Goal: Information Seeking & Learning: Check status

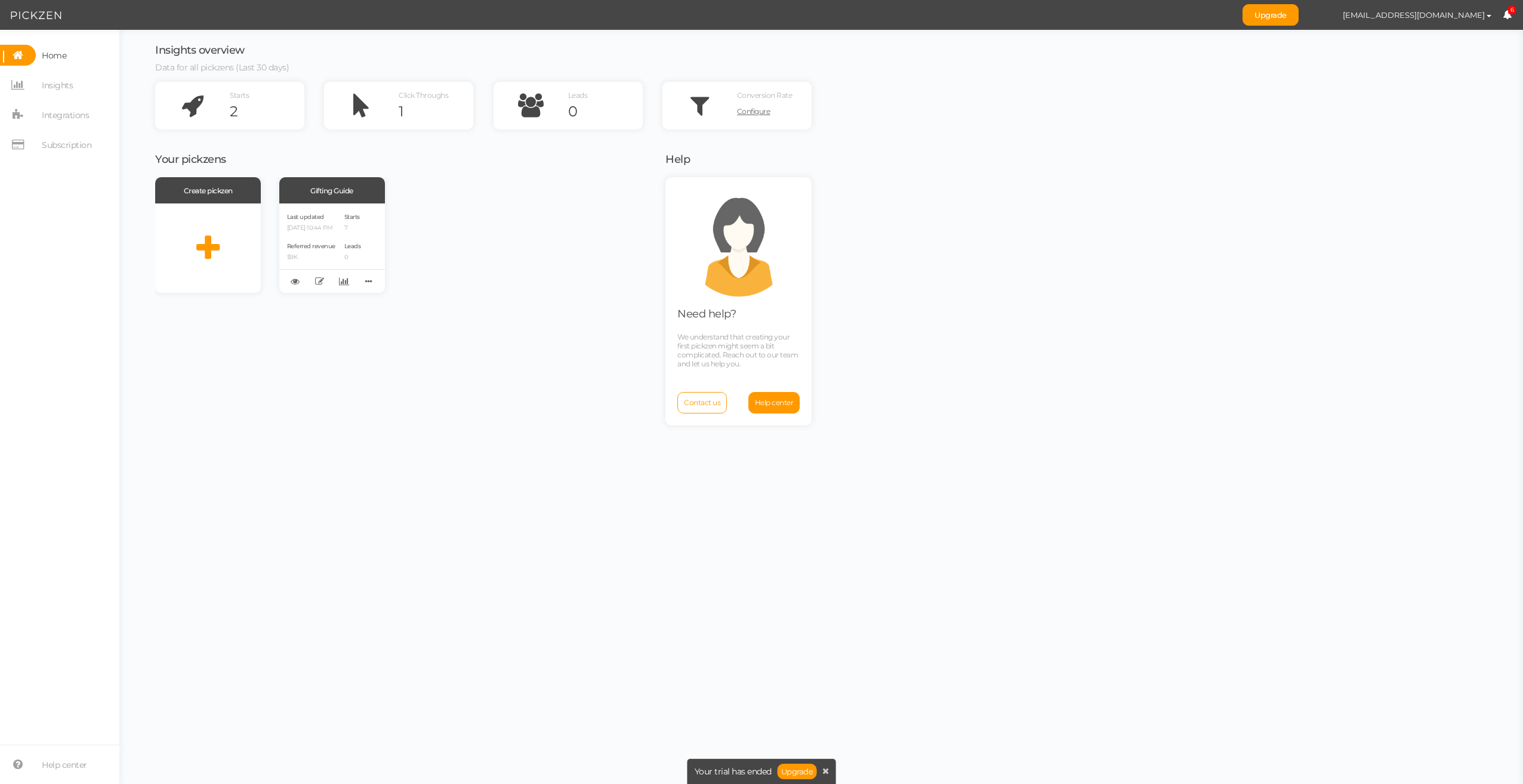
click at [1514, 6] on span "6" at bounding box center [1512, 10] width 8 height 9
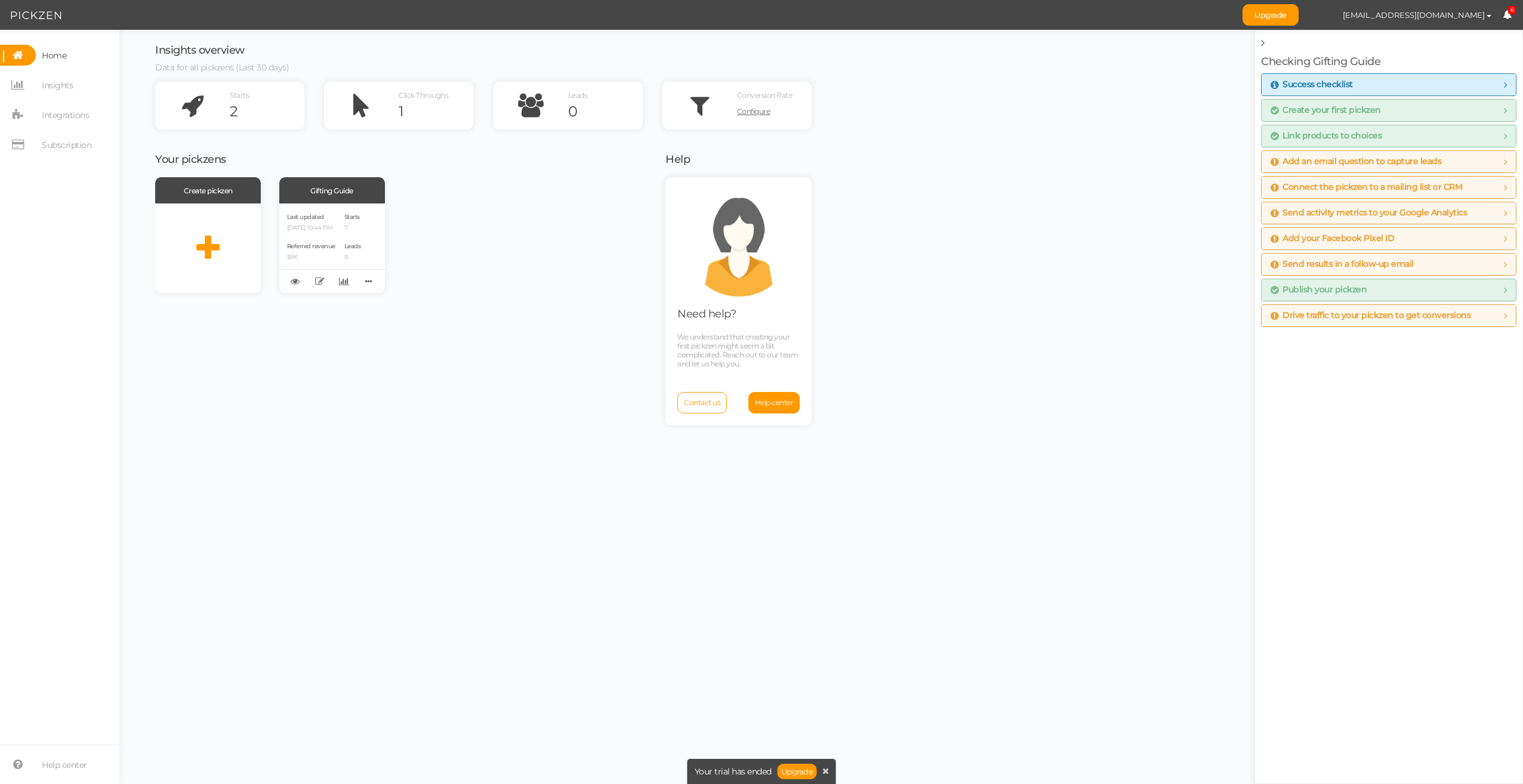
click at [1514, 6] on span "6" at bounding box center [1512, 10] width 8 height 9
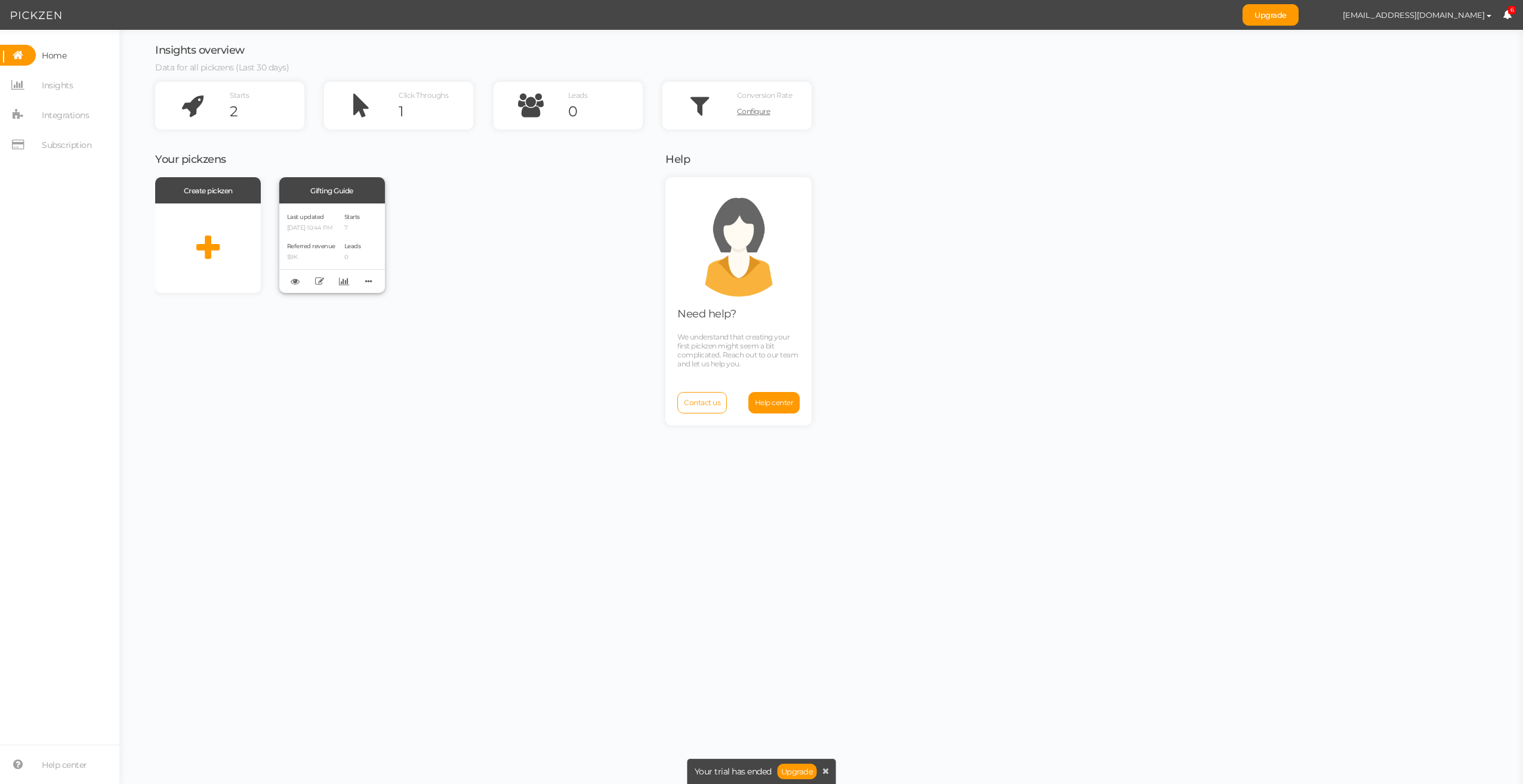
click at [303, 228] on p "[DATE] 10:44 PM" at bounding box center [311, 227] width 48 height 7
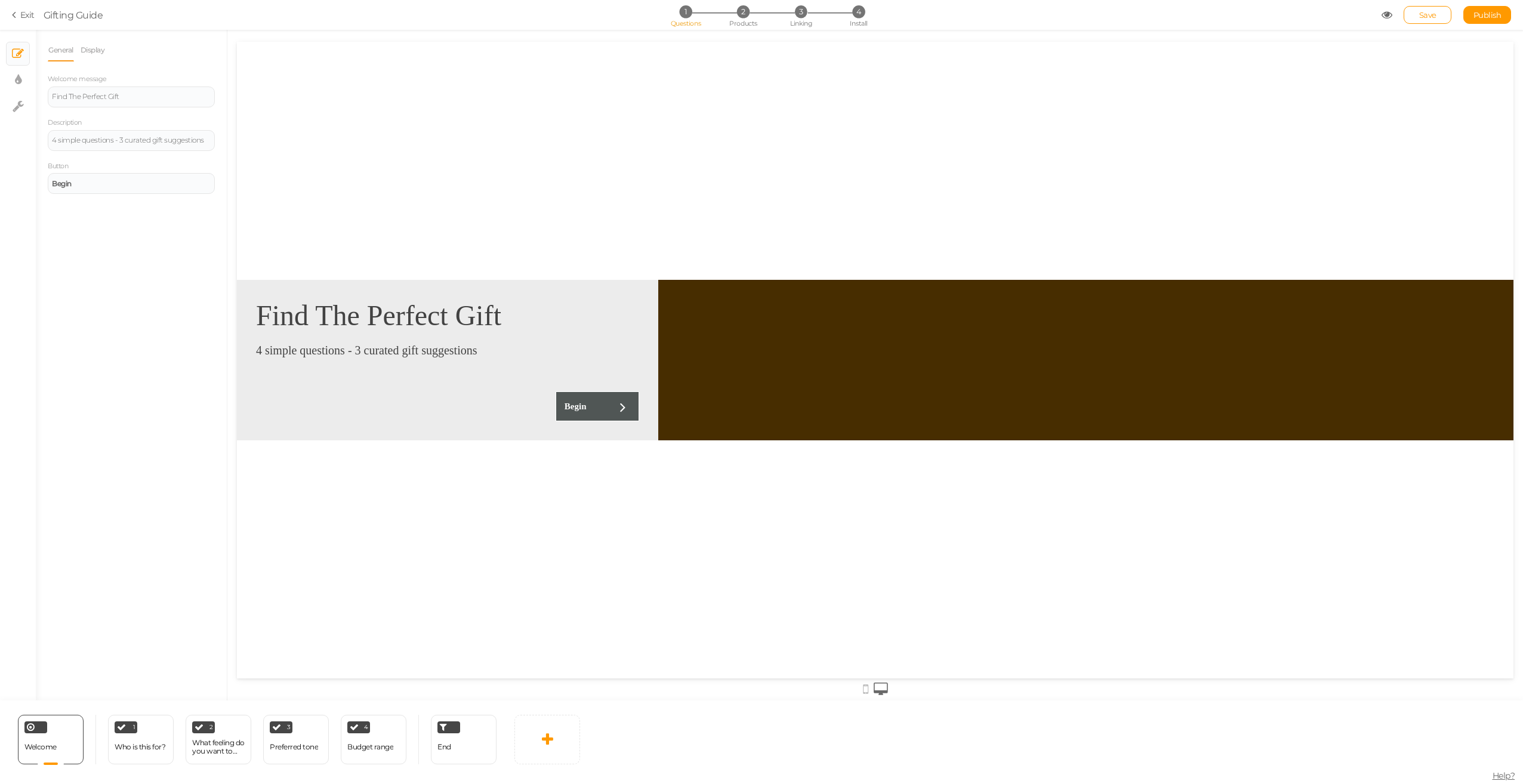
click at [16, 10] on icon at bounding box center [16, 15] width 8 height 11
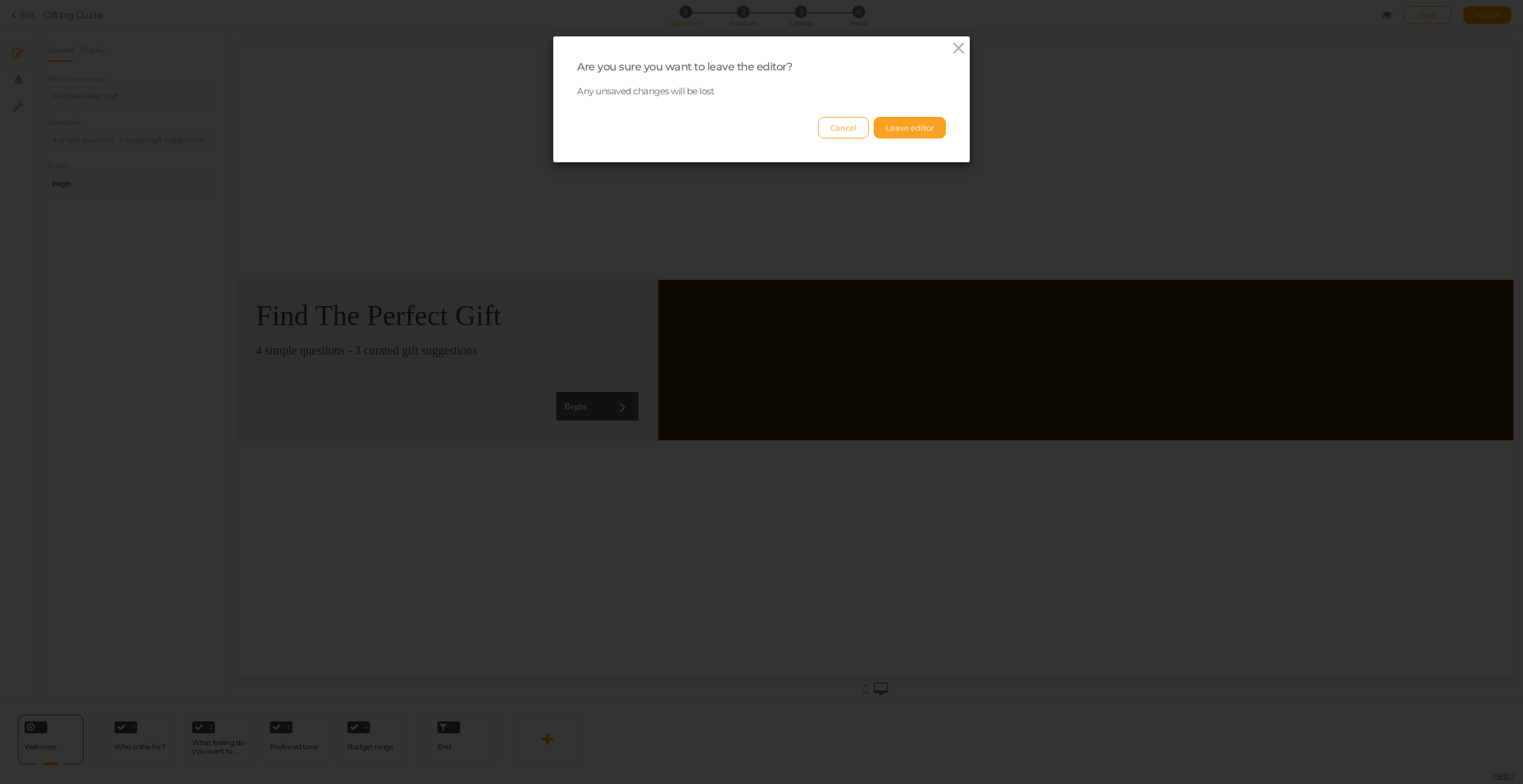
click at [901, 129] on button "Leave editor" at bounding box center [910, 128] width 72 height 21
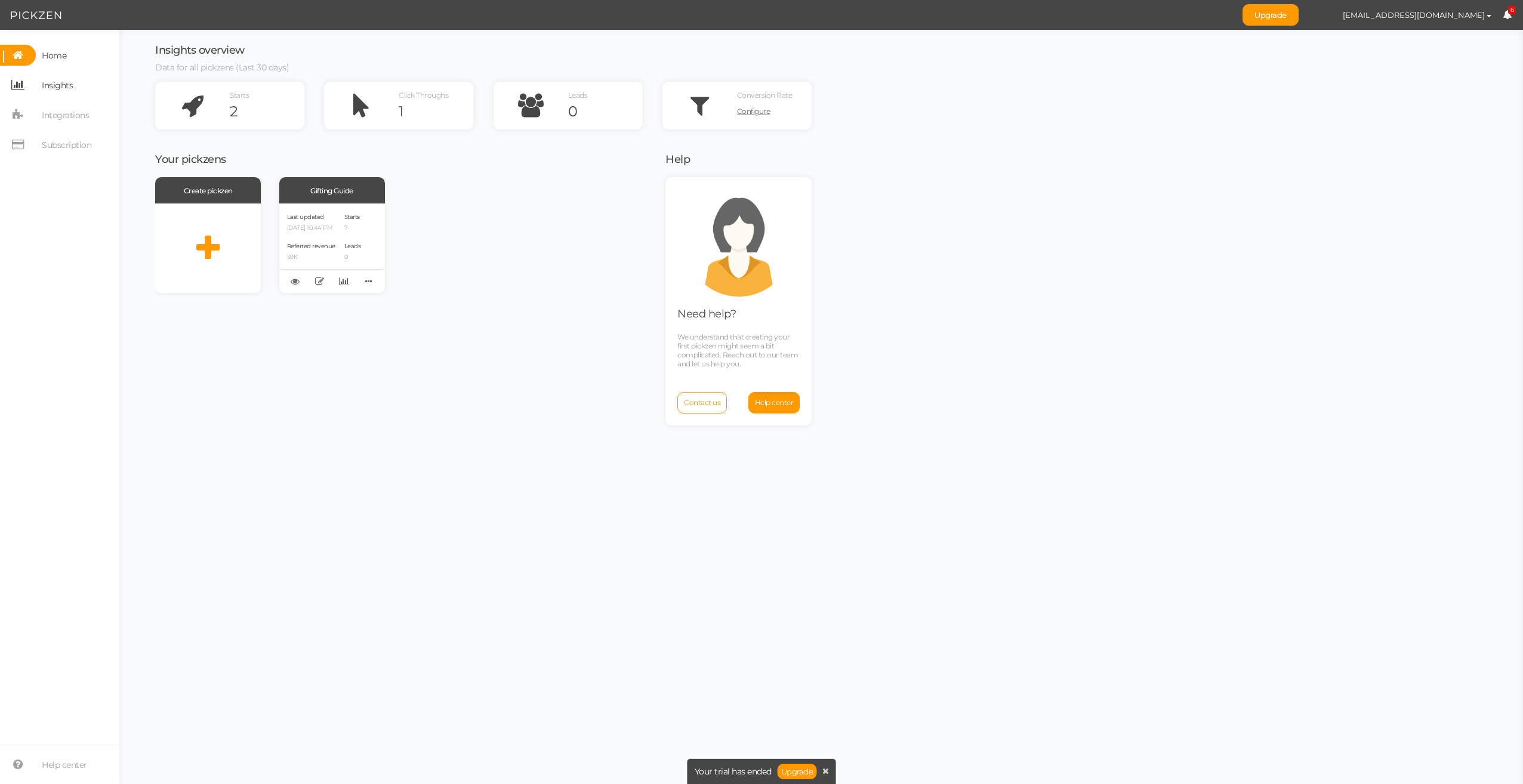
click at [72, 87] on span "Insights" at bounding box center [57, 85] width 31 height 19
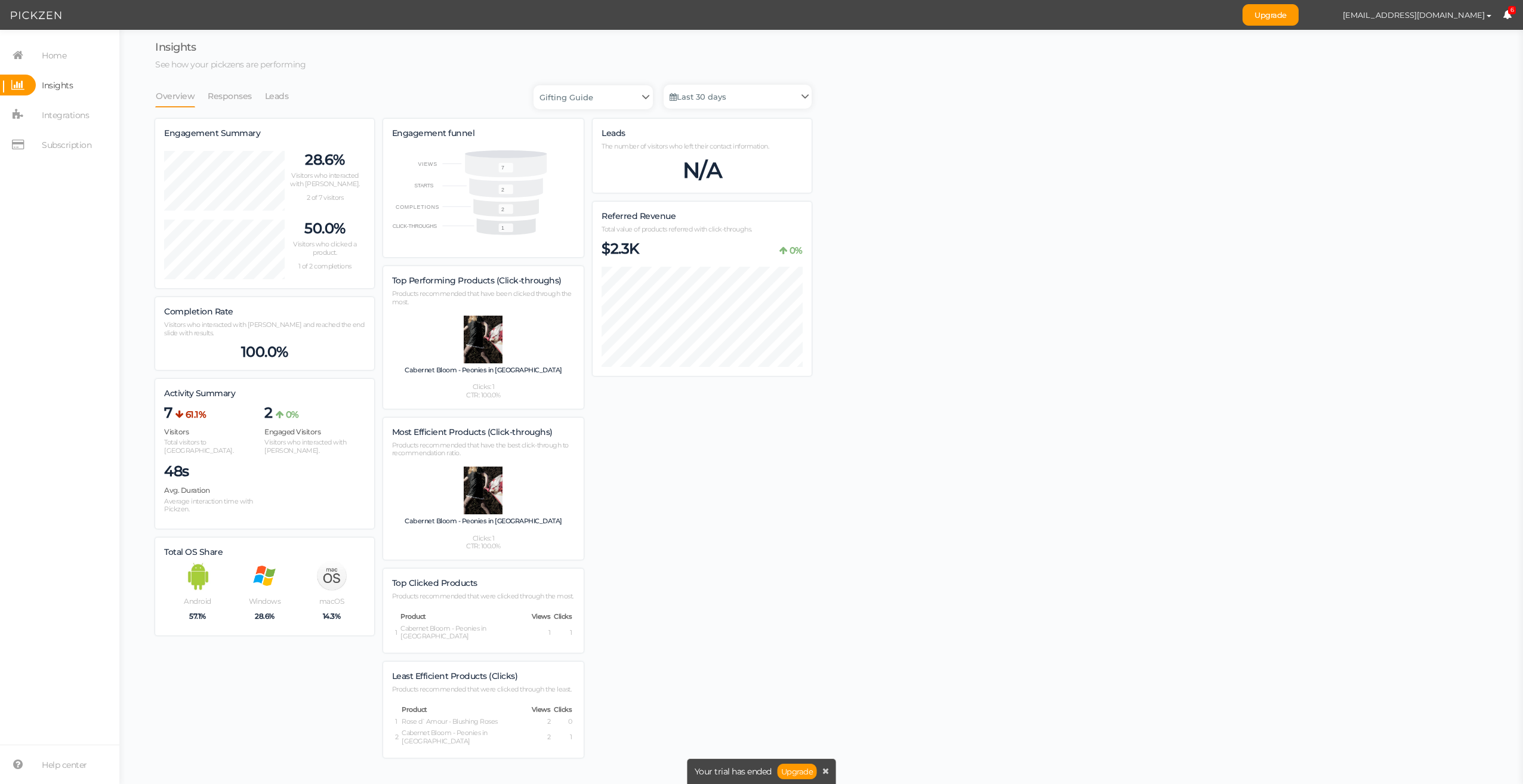
scroll to position [704, 657]
click at [762, 105] on link "Last 30 days" at bounding box center [737, 96] width 148 height 24
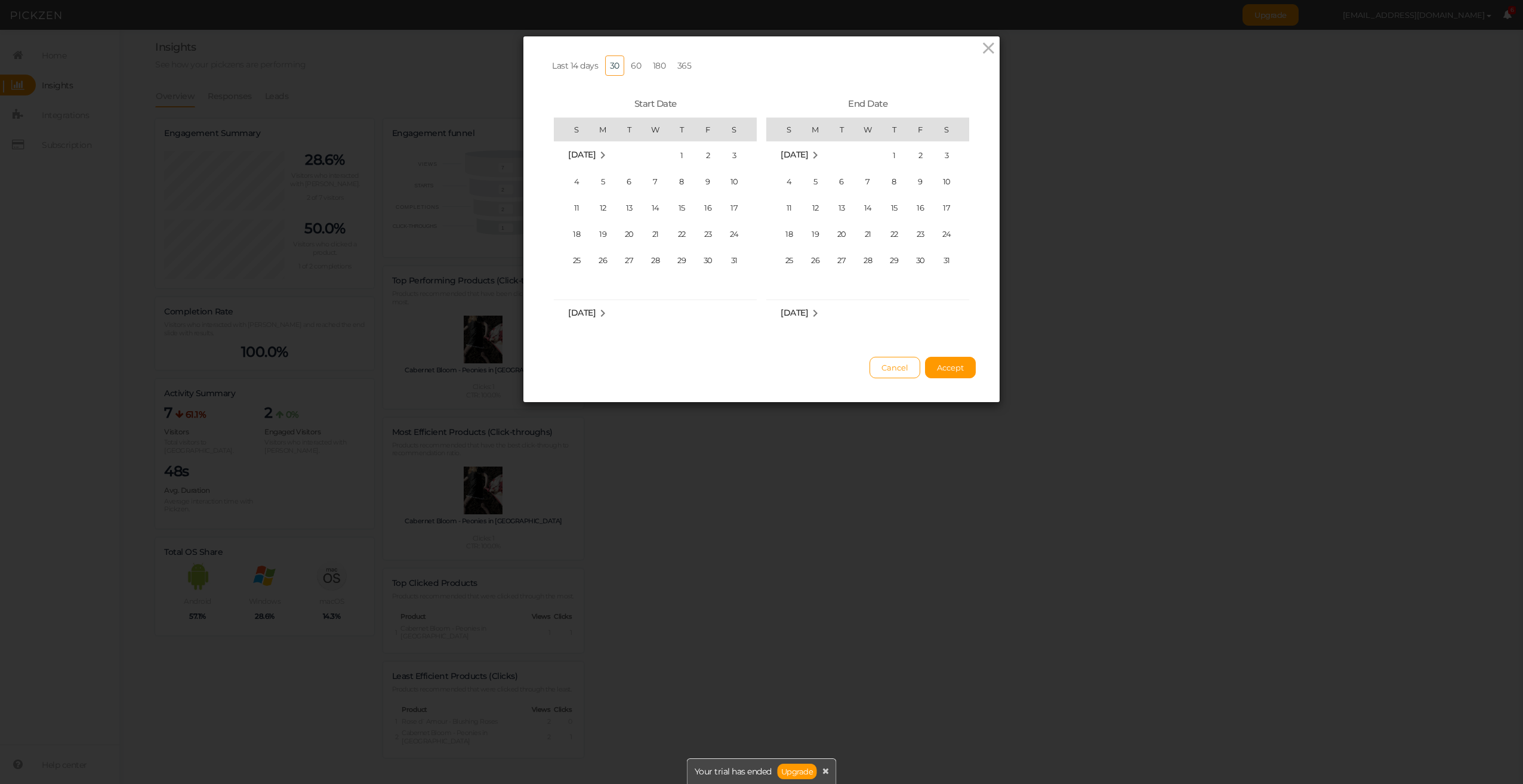
click at [604, 155] on md-icon "January 1880" at bounding box center [603, 155] width 15 height 15
click at [811, 308] on md-icon "February 1880" at bounding box center [815, 313] width 15 height 15
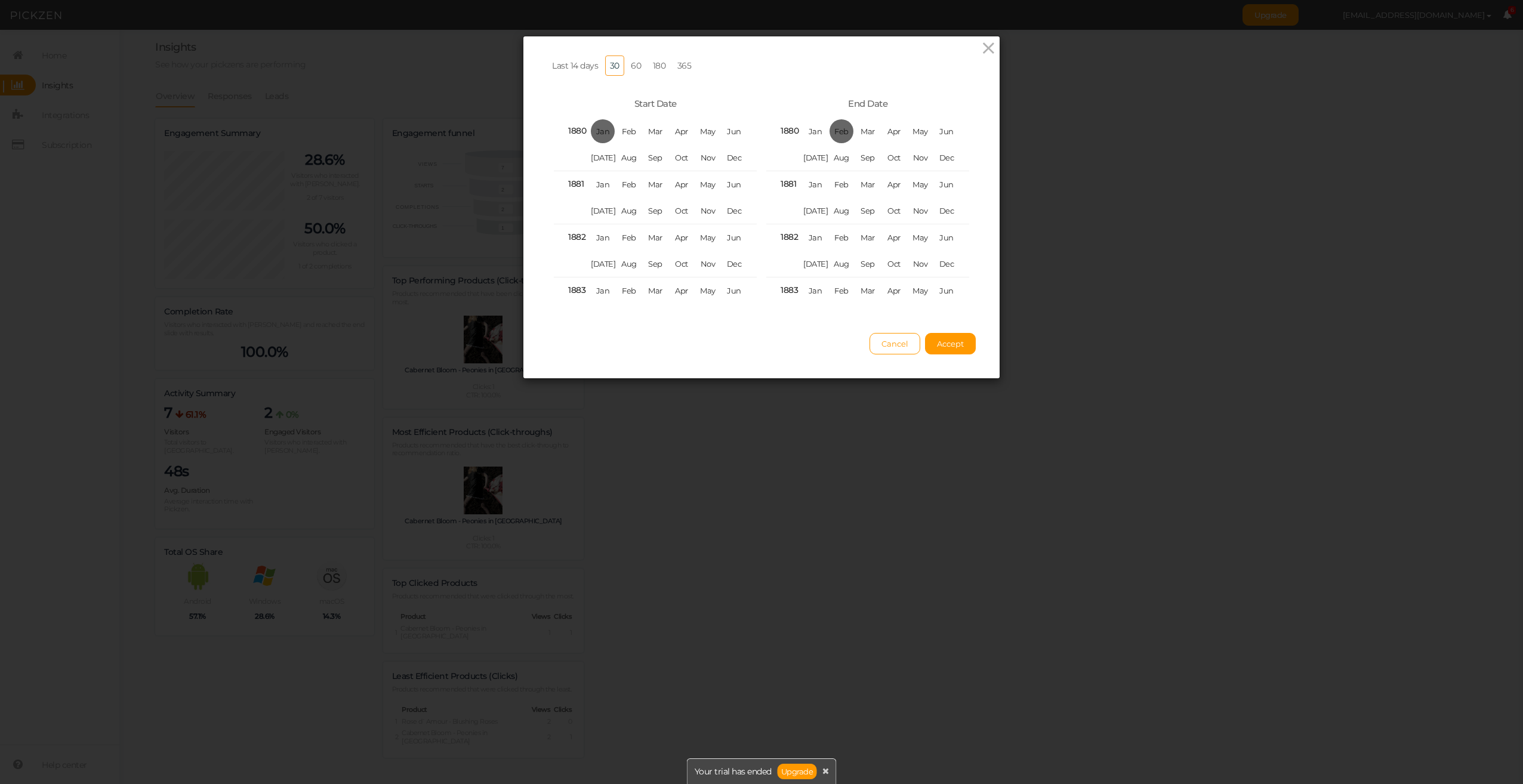
scroll to position [0, 2]
click at [890, 348] on span "Cancel" at bounding box center [895, 344] width 27 height 10
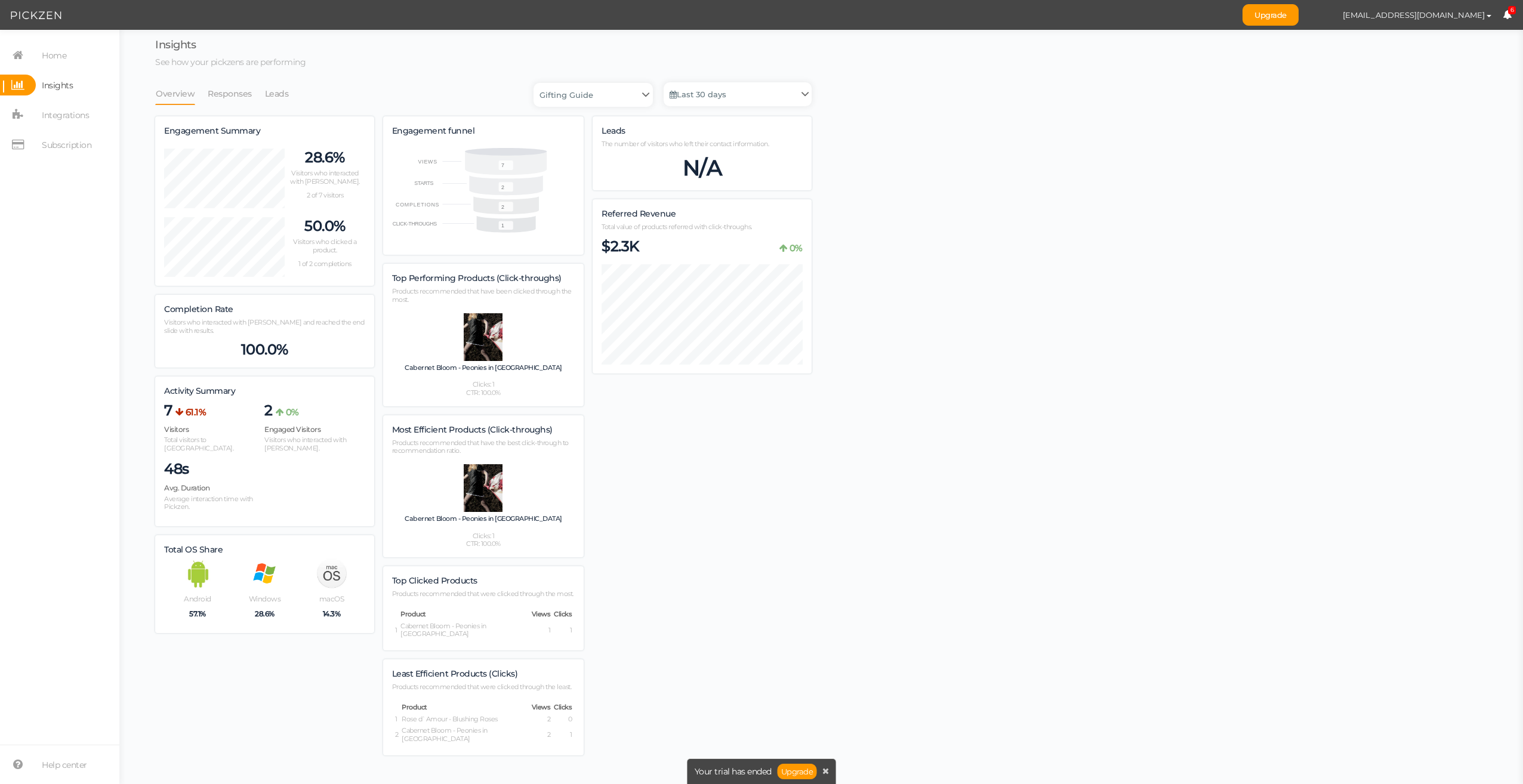
scroll to position [5, 0]
